Goal: Task Accomplishment & Management: Use online tool/utility

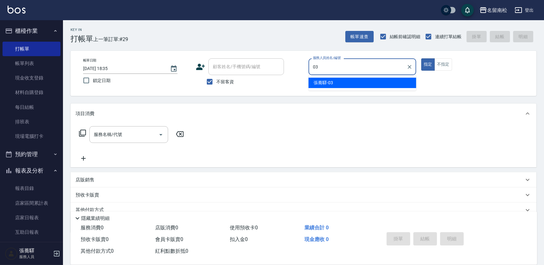
type input "[PERSON_NAME]-03"
type button "true"
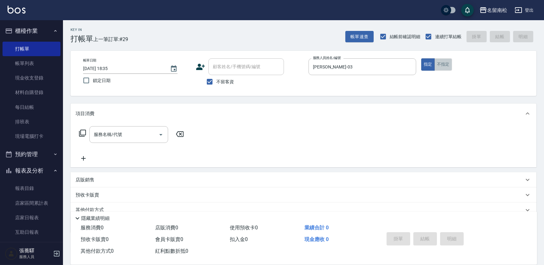
click at [443, 66] on button "不指定" at bounding box center [444, 64] width 18 height 12
click at [129, 137] on input "服務名稱/代號" at bounding box center [124, 134] width 64 height 11
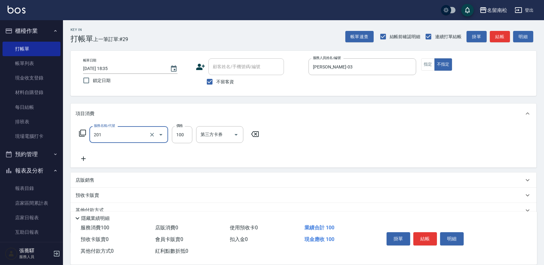
type input "洗髮[100](201)"
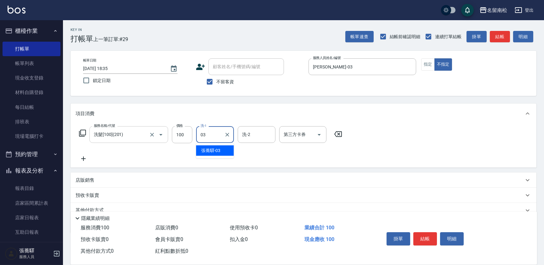
type input "[PERSON_NAME]-03"
click at [86, 158] on icon at bounding box center [84, 159] width 16 height 8
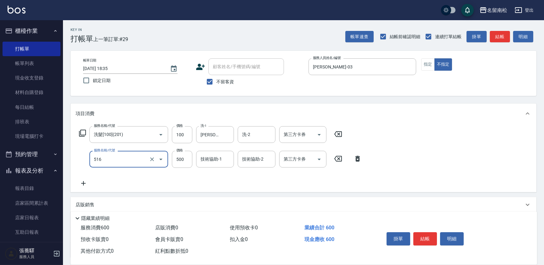
type input "染髮特別處理(516)"
type input "1280"
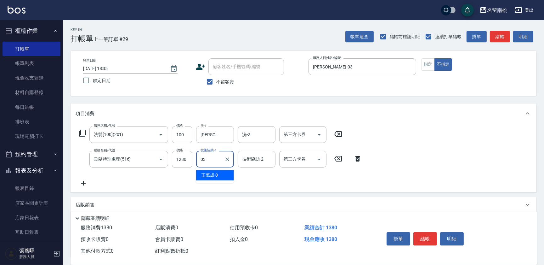
type input "[PERSON_NAME]-03"
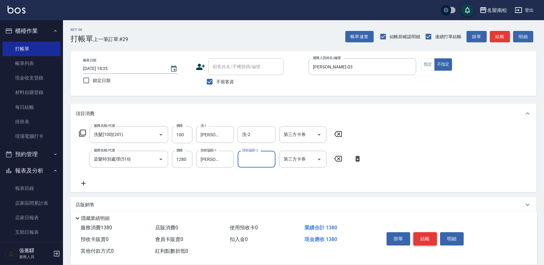
click at [425, 241] on button "結帳" at bounding box center [426, 238] width 24 height 13
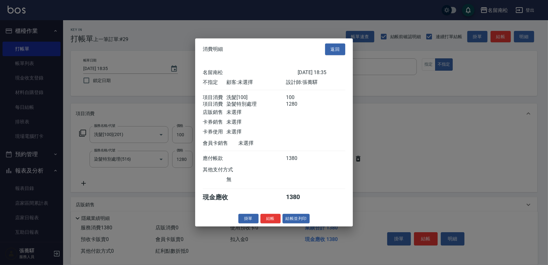
click at [296, 210] on div "名留南松 [DATE] 18:35 不指定 顧客: 未選擇 設計師: [PERSON_NAME] 項目消費 洗髮[100] 100 項目消費 染髮特別處理 1…" at bounding box center [274, 135] width 158 height 150
click at [293, 223] on button "結帳並列印" at bounding box center [295, 218] width 27 height 10
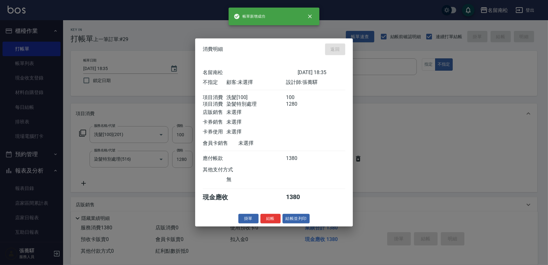
type input "[DATE] 19:14"
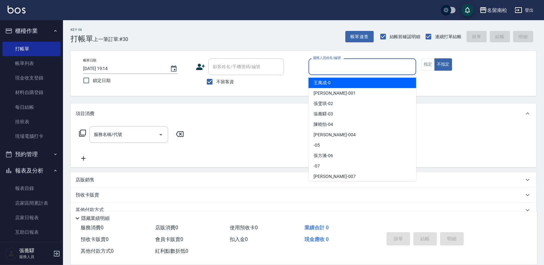
click at [371, 63] on input "服務人員姓名/編號" at bounding box center [363, 66] width 102 height 11
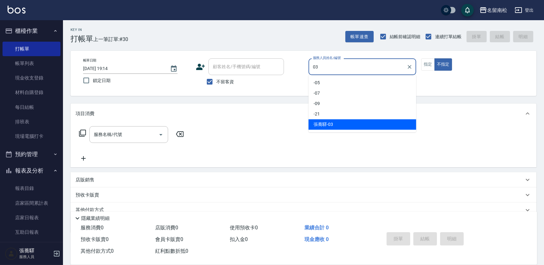
type input "[PERSON_NAME]-03"
type button "false"
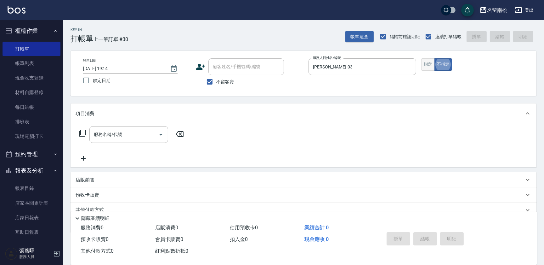
click at [425, 65] on button "指定" at bounding box center [429, 64] width 14 height 12
click at [127, 128] on div "服務名稱/代號" at bounding box center [128, 134] width 79 height 17
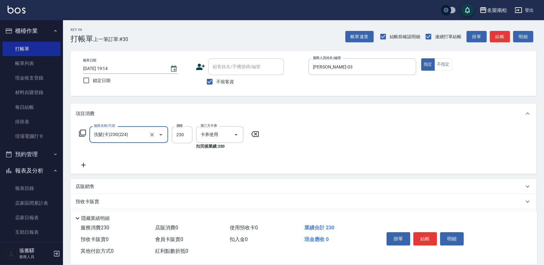
type input "洗髮(卡)230(224)"
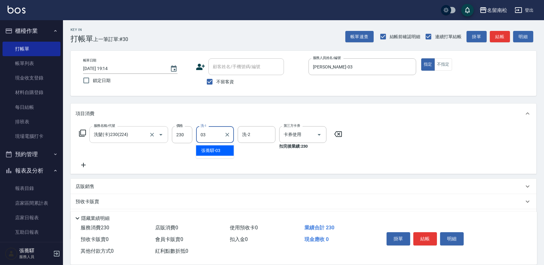
type input "[PERSON_NAME]-03"
click at [421, 232] on button "結帳" at bounding box center [426, 238] width 24 height 13
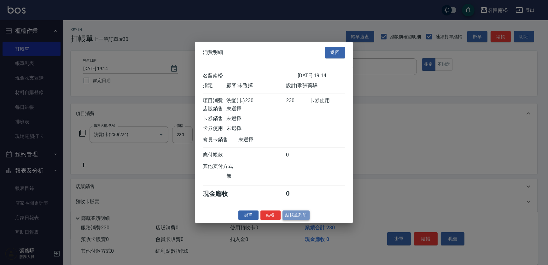
click at [294, 219] on button "結帳並列印" at bounding box center [295, 215] width 27 height 10
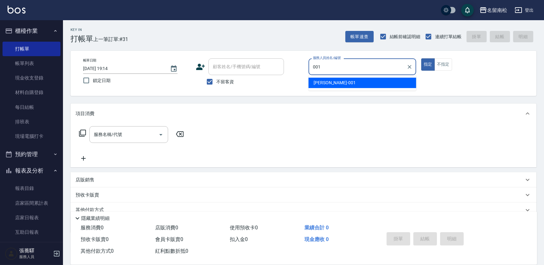
type input "[PERSON_NAME]-001"
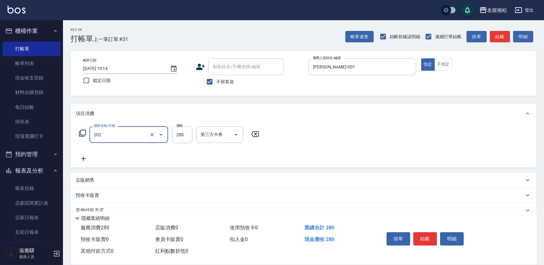
type input "洗髮[280](202)"
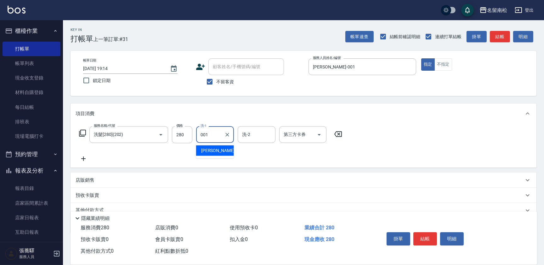
type input "[PERSON_NAME]-001"
click at [446, 244] on div "掛單 結帳 明細" at bounding box center [425, 239] width 82 height 20
click at [450, 233] on button "明細" at bounding box center [452, 238] width 24 height 13
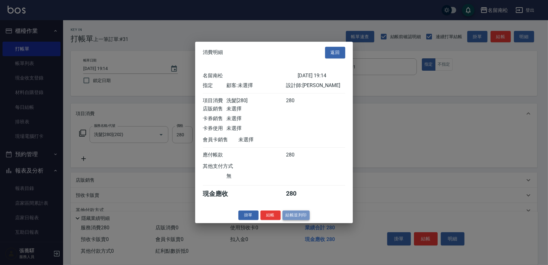
click at [283, 218] on button "結帳並列印" at bounding box center [295, 215] width 27 height 10
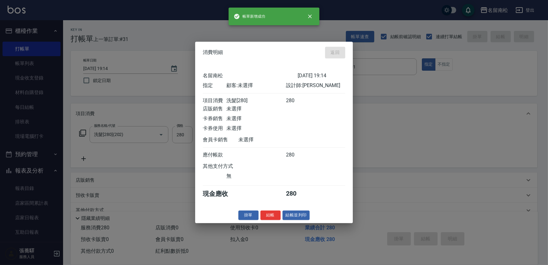
type input "[DATE] 19:21"
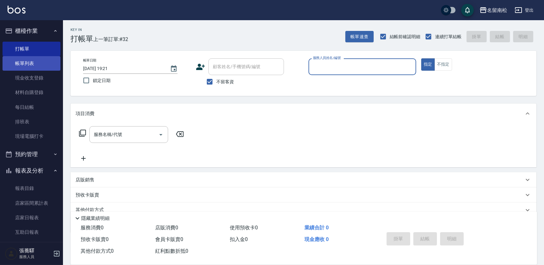
click at [28, 63] on link "帳單列表" at bounding box center [32, 63] width 58 height 14
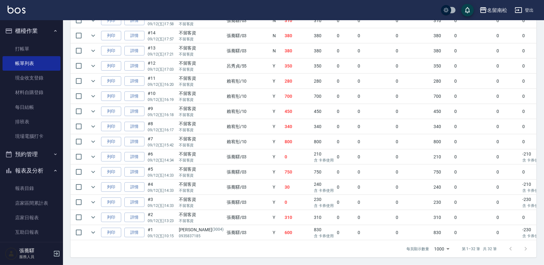
scroll to position [204, 0]
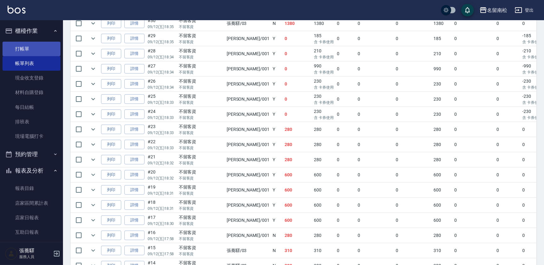
click at [25, 50] on link "打帳單" at bounding box center [32, 49] width 58 height 14
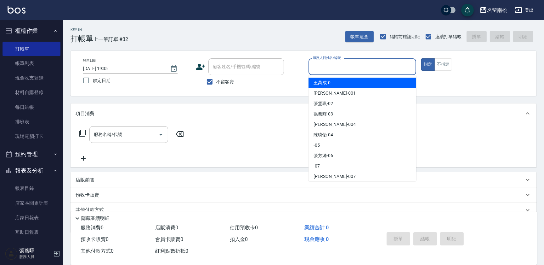
click at [365, 69] on input "服務人員姓名/編號" at bounding box center [363, 66] width 102 height 11
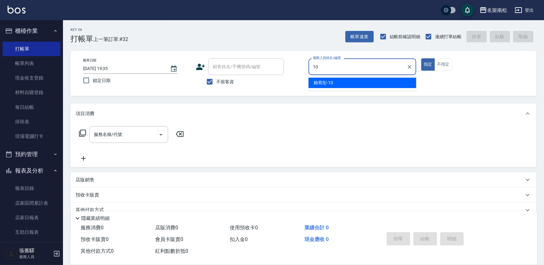
type input "賴宥彤-10"
type button "true"
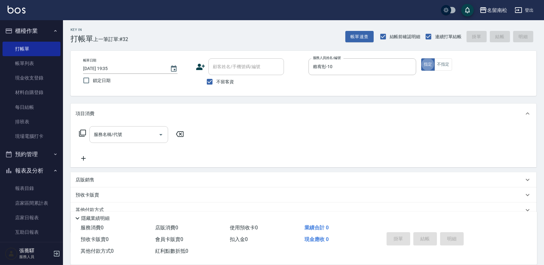
click at [140, 134] on input "服務名稱/代號" at bounding box center [124, 134] width 64 height 11
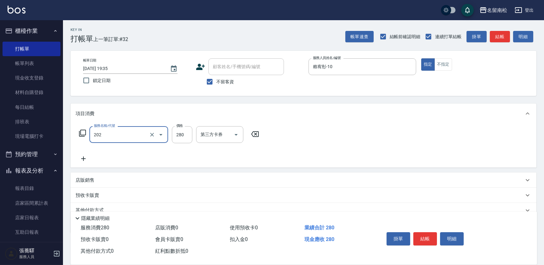
type input "洗髮[280](202)"
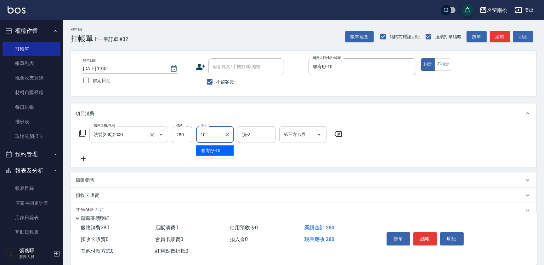
type input "賴宥彤-10"
click at [434, 238] on button "結帳" at bounding box center [426, 238] width 24 height 13
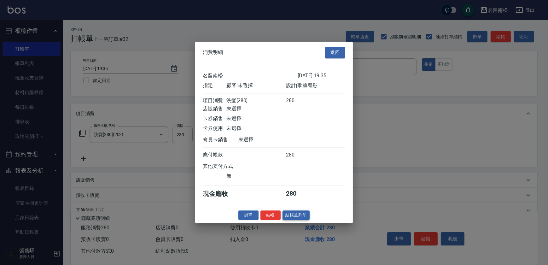
click at [297, 218] on button "結帳並列印" at bounding box center [295, 215] width 27 height 10
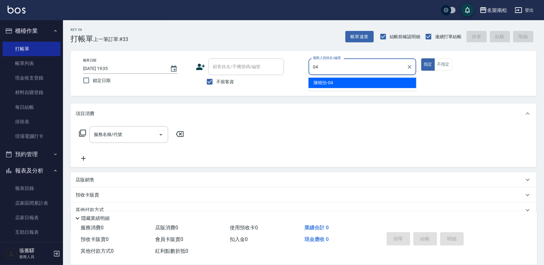
type input "[PERSON_NAME]04"
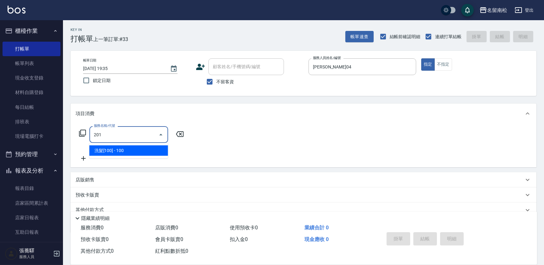
type input "洗髮[100](201)"
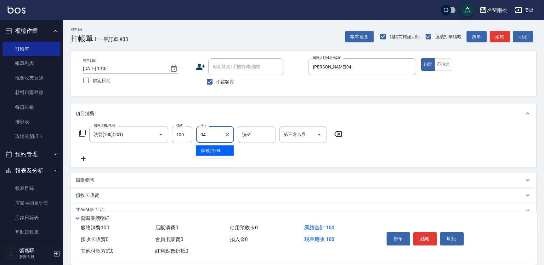
type input "[PERSON_NAME]04"
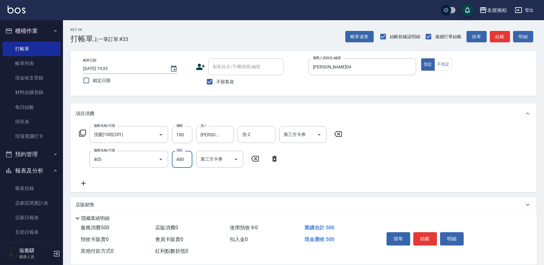
type input "剪髮(400)(405)"
click at [418, 236] on button "結帳" at bounding box center [426, 238] width 24 height 13
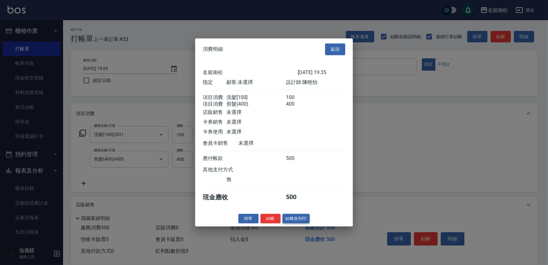
click at [289, 223] on button "結帳並列印" at bounding box center [295, 218] width 27 height 10
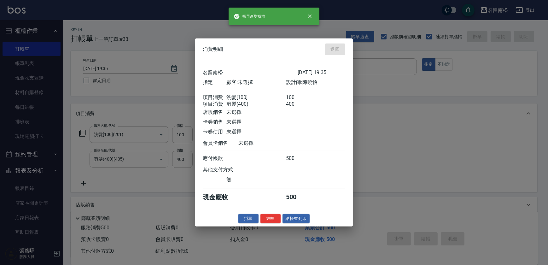
type input "[DATE] 19:36"
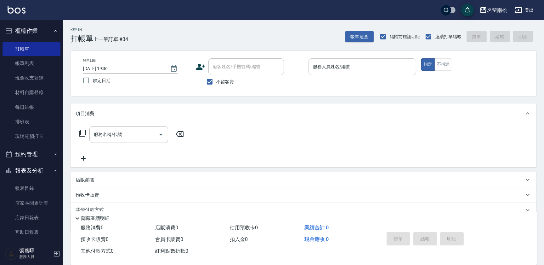
click at [391, 64] on input "服務人員姓名/編號" at bounding box center [363, 66] width 102 height 11
click at [438, 69] on button "不指定" at bounding box center [444, 64] width 18 height 12
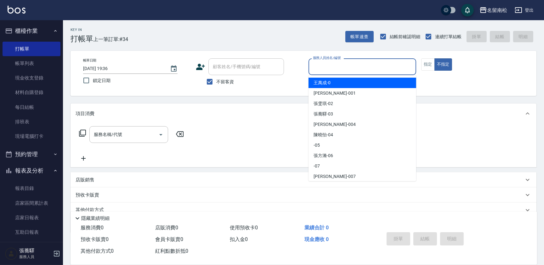
click at [385, 67] on input "服務人員姓名/編號" at bounding box center [363, 66] width 102 height 11
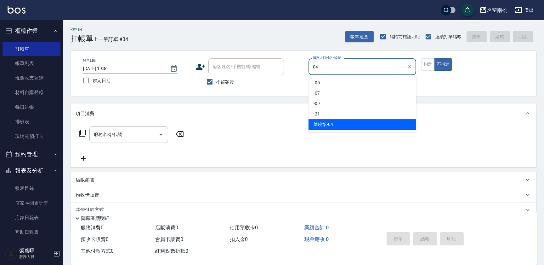
type input "[PERSON_NAME]04"
type button "false"
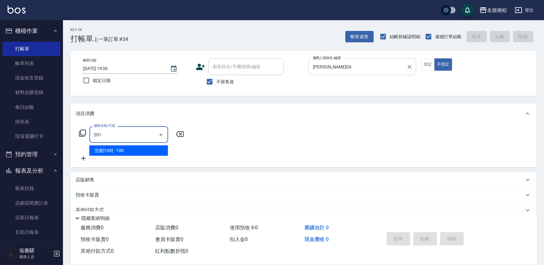
type input "洗髮[100](201)"
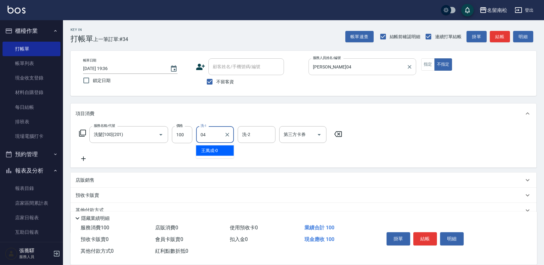
type input "[PERSON_NAME]04"
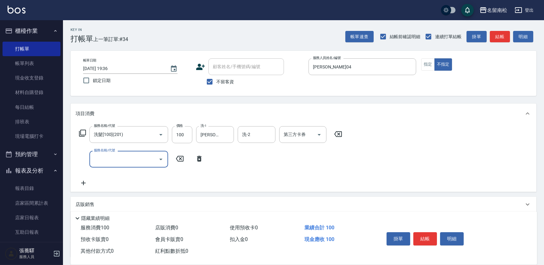
click at [159, 157] on icon "Open" at bounding box center [161, 159] width 8 height 8
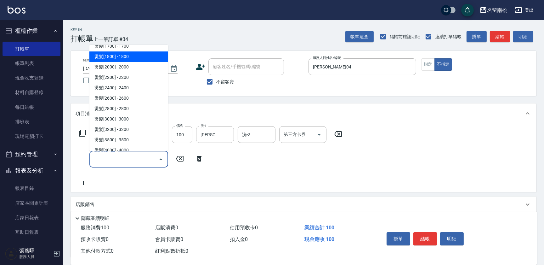
scroll to position [343, 0]
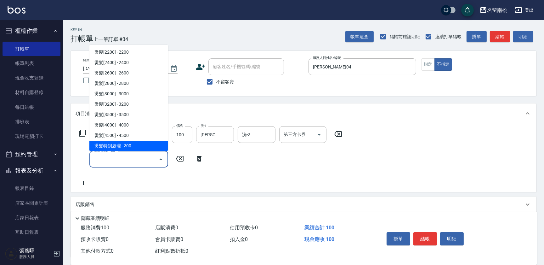
click at [122, 145] on span "燙髮特別處理 - 300" at bounding box center [128, 146] width 79 height 10
type input "燙髮特別處理(324)"
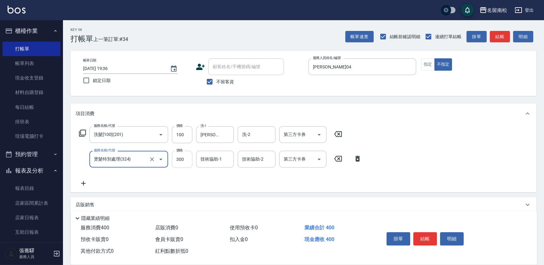
click at [185, 161] on input "300" at bounding box center [182, 159] width 20 height 17
type input "1380"
type input "[PERSON_NAME]04"
click at [433, 240] on button "結帳" at bounding box center [426, 238] width 24 height 13
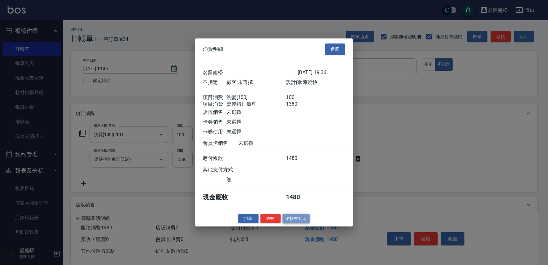
click at [289, 222] on button "結帳並列印" at bounding box center [295, 218] width 27 height 10
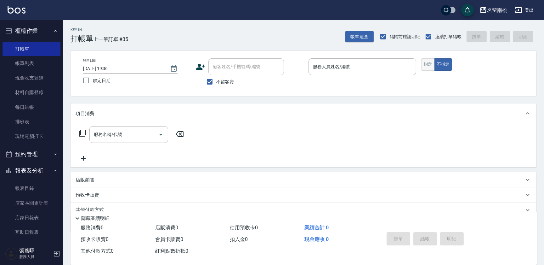
click at [430, 69] on button "指定" at bounding box center [429, 64] width 14 height 12
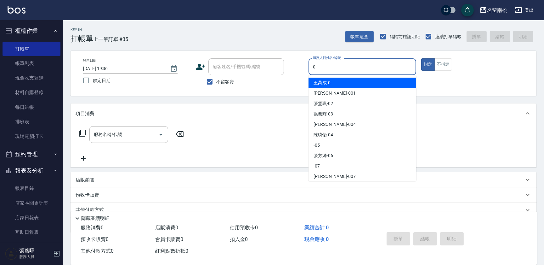
click at [372, 68] on input "0" at bounding box center [363, 66] width 102 height 11
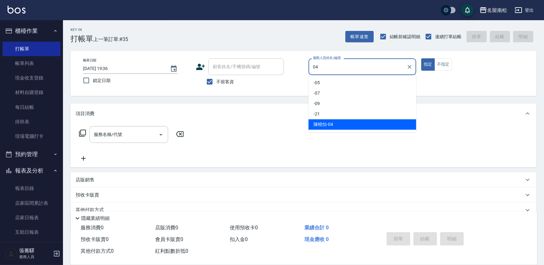
type input "[PERSON_NAME]04"
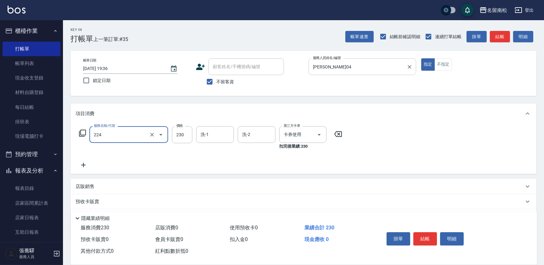
type input "洗髮(卡)230(224)"
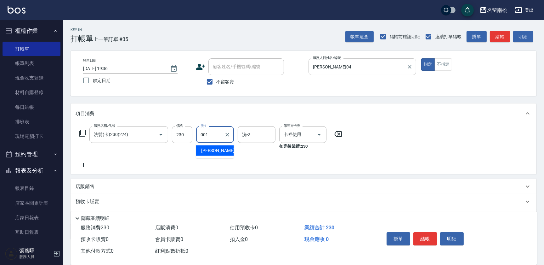
type input "[PERSON_NAME]-001"
drag, startPoint x: 422, startPoint y: 236, endPoint x: 419, endPoint y: 234, distance: 3.4
click at [422, 235] on button "結帳" at bounding box center [426, 238] width 24 height 13
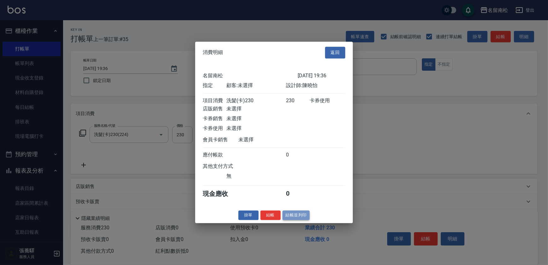
click at [304, 219] on button "結帳並列印" at bounding box center [295, 215] width 27 height 10
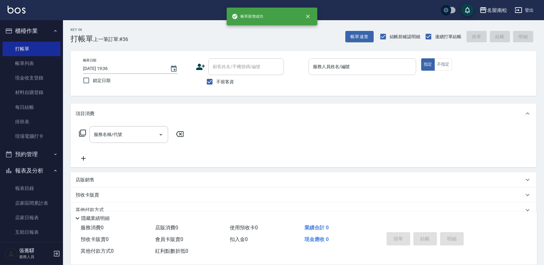
click at [376, 64] on input "服務人員姓名/編號" at bounding box center [363, 66] width 102 height 11
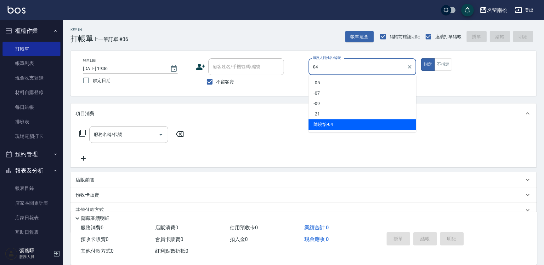
type input "[PERSON_NAME]04"
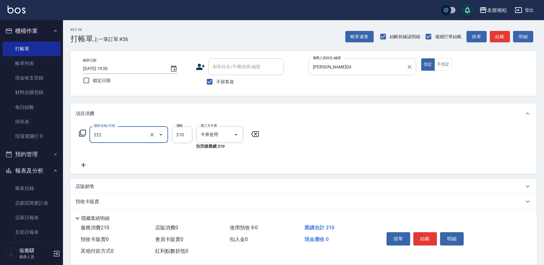
type input "洗髮卡券[210](222)"
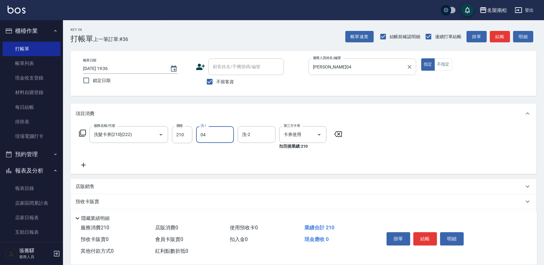
type input "[PERSON_NAME]04"
click at [432, 238] on button "結帳" at bounding box center [426, 238] width 24 height 13
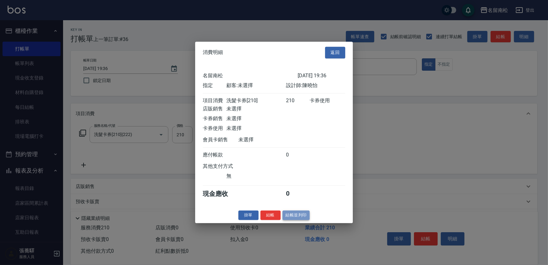
click at [297, 220] on button "結帳並列印" at bounding box center [295, 215] width 27 height 10
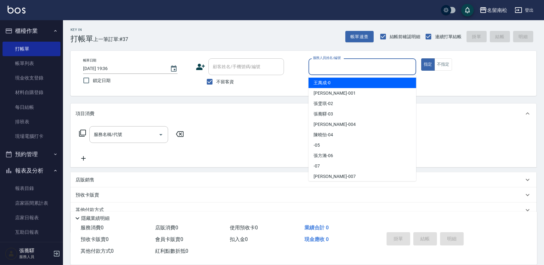
click at [376, 64] on input "服務人員姓名/編號" at bounding box center [363, 66] width 102 height 11
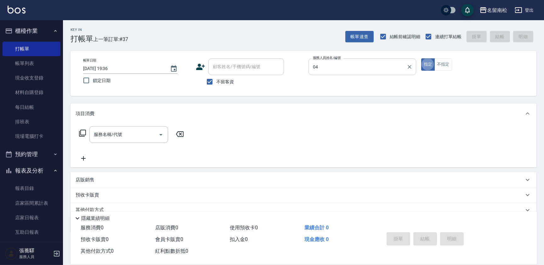
type input "[PERSON_NAME]04"
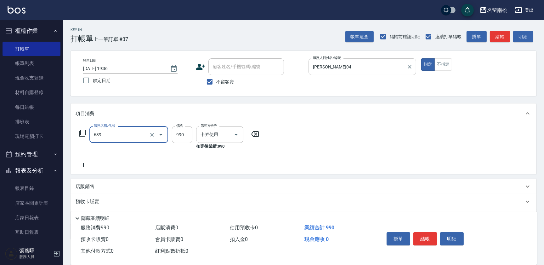
type input "(芙)蘆薈髮膜套卡(自材)(639)"
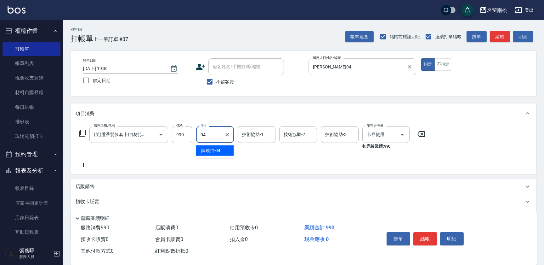
type input "[PERSON_NAME]04"
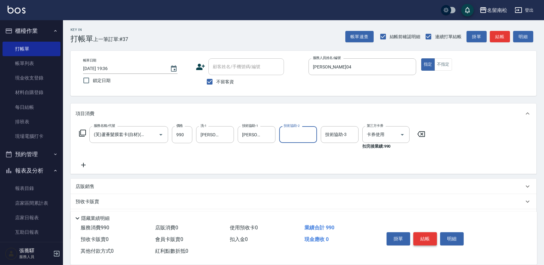
click at [428, 236] on button "結帳" at bounding box center [426, 238] width 24 height 13
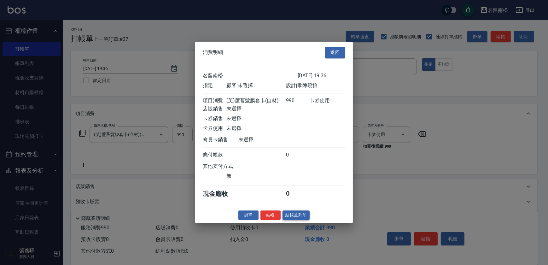
click at [308, 220] on button "結帳並列印" at bounding box center [295, 215] width 27 height 10
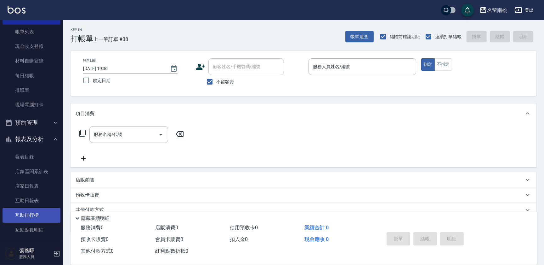
scroll to position [114, 0]
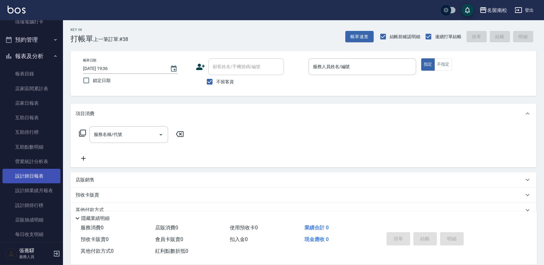
click at [38, 180] on link "設計師日報表" at bounding box center [32, 176] width 58 height 14
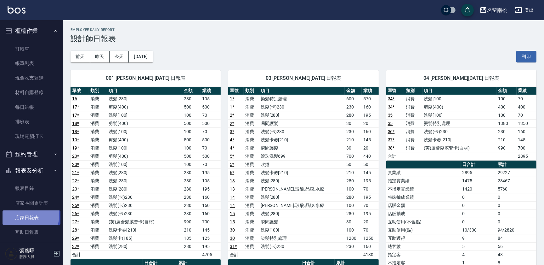
click at [23, 215] on link "店家日報表" at bounding box center [32, 217] width 58 height 14
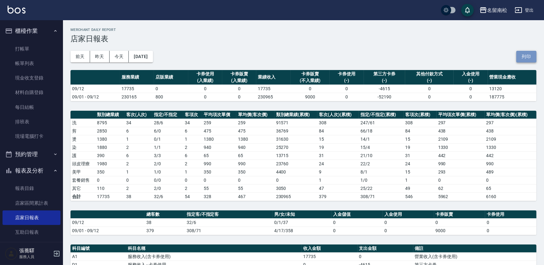
click at [528, 58] on button "列印" at bounding box center [527, 57] width 20 height 12
click at [37, 225] on link "互助日報表" at bounding box center [32, 232] width 58 height 14
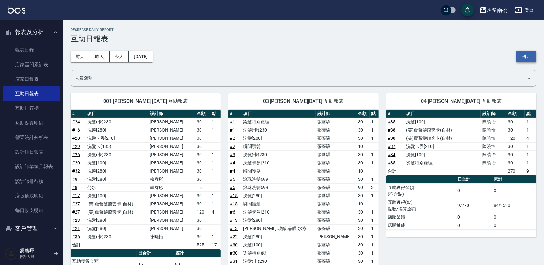
click at [524, 55] on button "列印" at bounding box center [527, 57] width 20 height 12
click at [45, 152] on link "設計師日報表" at bounding box center [32, 152] width 58 height 14
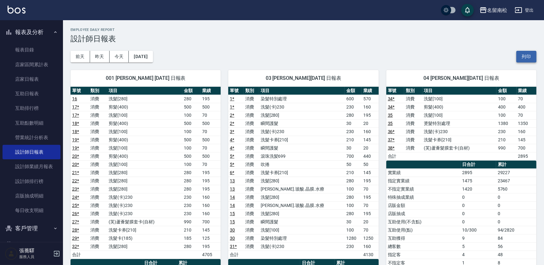
click at [526, 55] on button "列印" at bounding box center [527, 57] width 20 height 12
click at [40, 92] on link "互助日報表" at bounding box center [32, 93] width 58 height 14
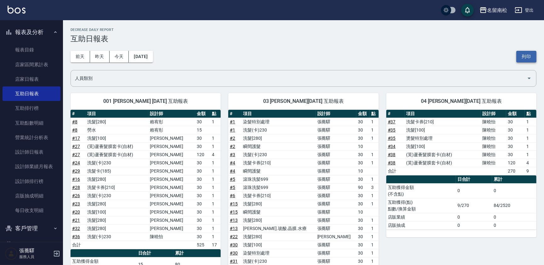
click at [531, 55] on button "列印" at bounding box center [527, 57] width 20 height 12
